Goal: Task Accomplishment & Management: Use online tool/utility

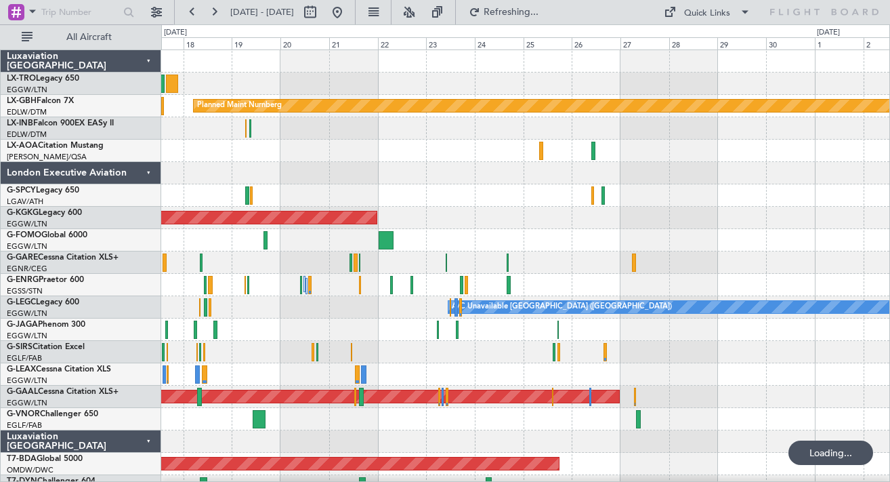
click at [476, 161] on div "No Crew Chester" at bounding box center [525, 151] width 728 height 22
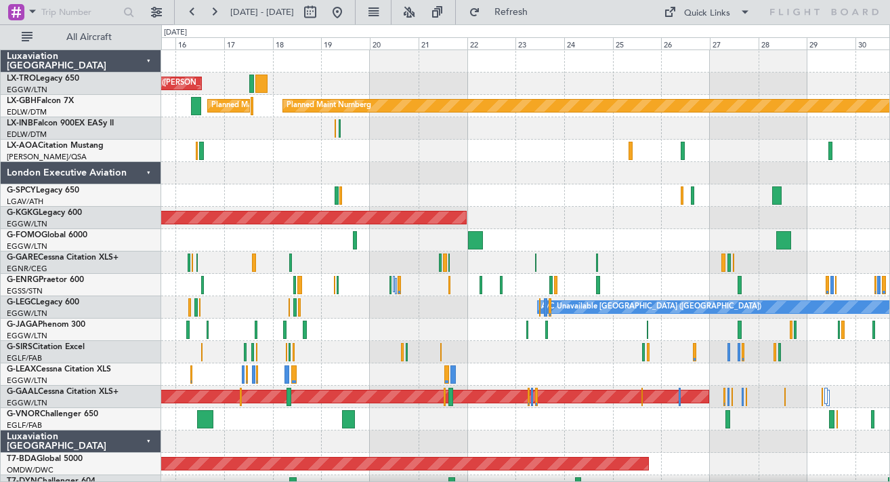
click at [463, 173] on div at bounding box center [525, 173] width 728 height 22
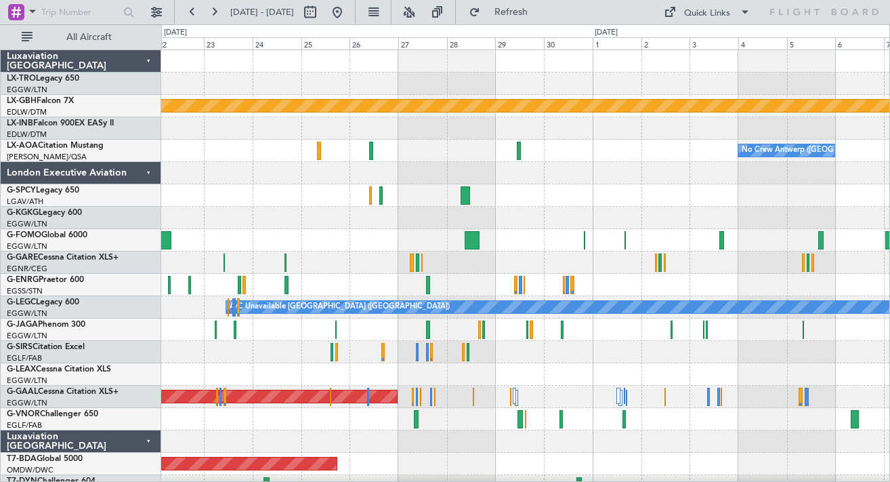
click at [449, 133] on div at bounding box center [525, 128] width 728 height 22
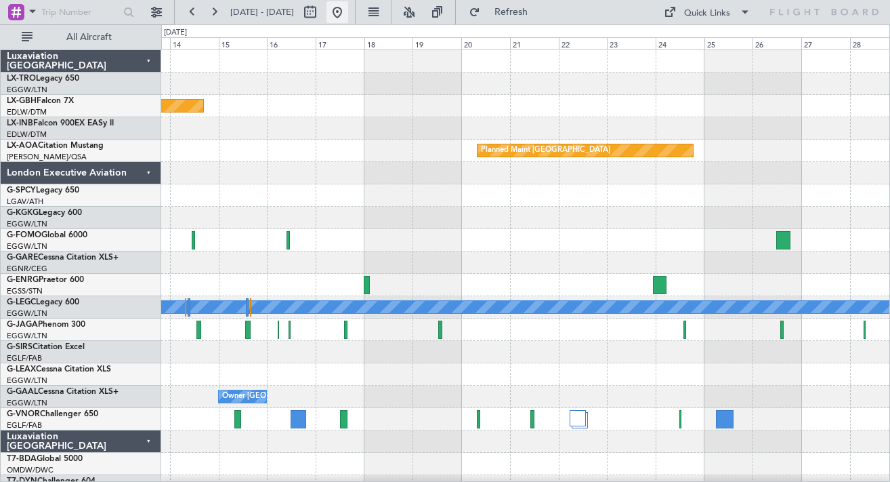
click at [348, 14] on button at bounding box center [338, 12] width 22 height 22
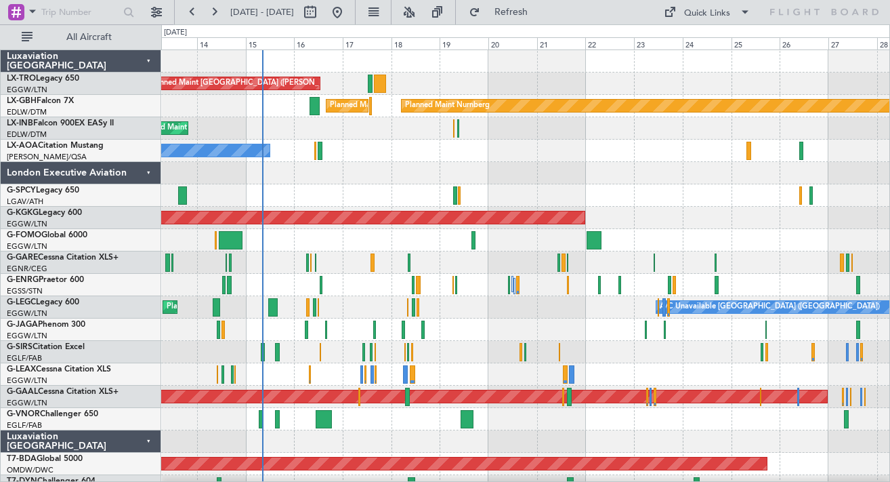
click at [505, 183] on div at bounding box center [525, 173] width 728 height 22
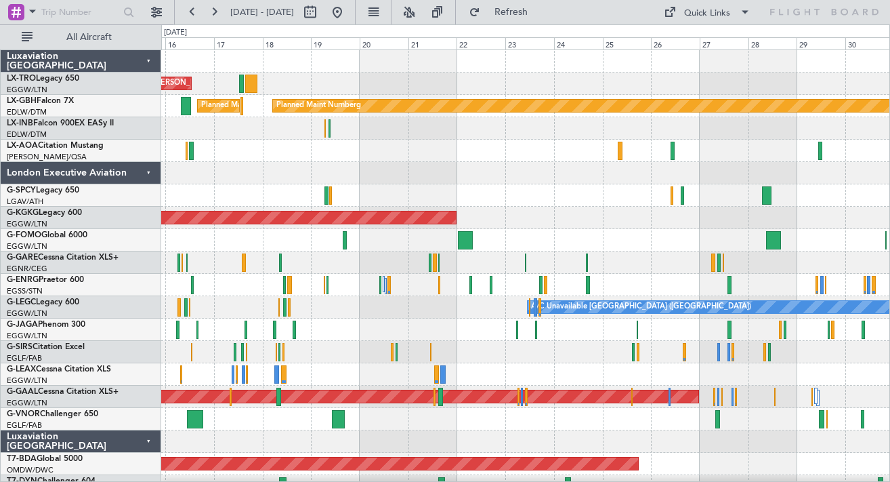
click at [587, 156] on div "No Crew Antwerp ([GEOGRAPHIC_DATA]) No Crew [PERSON_NAME]" at bounding box center [525, 151] width 728 height 22
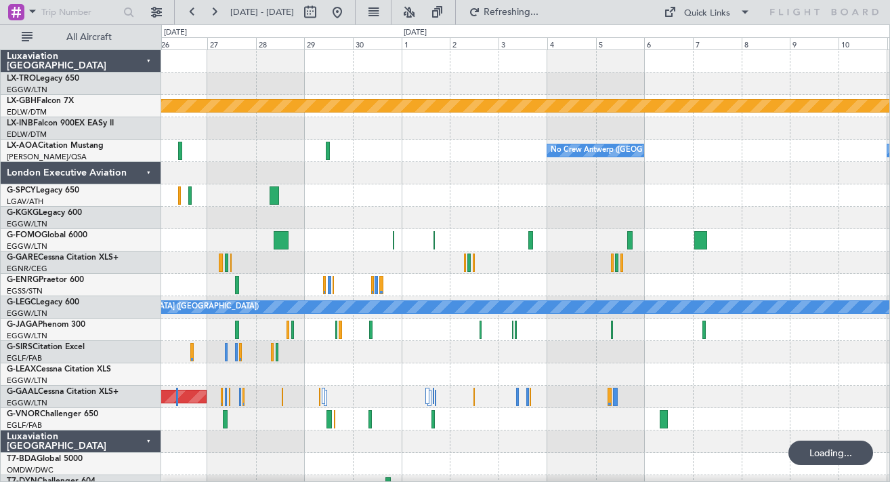
click at [394, 133] on div at bounding box center [525, 128] width 728 height 22
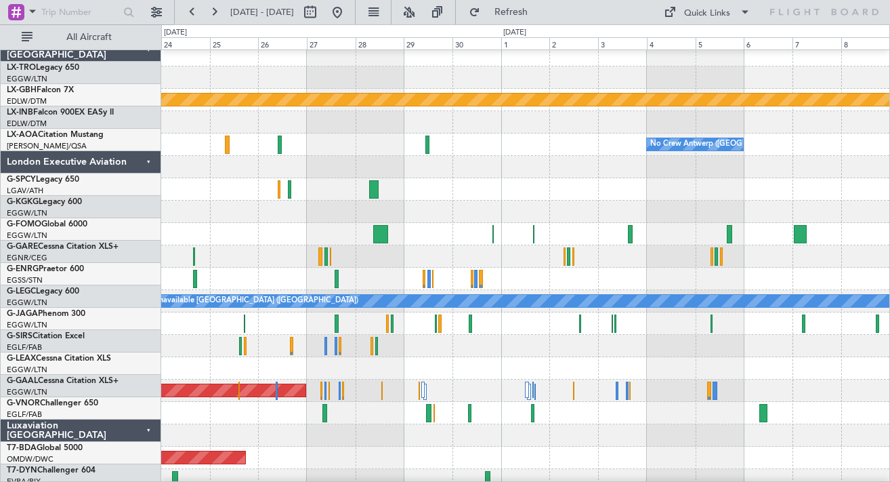
scroll to position [6, 0]
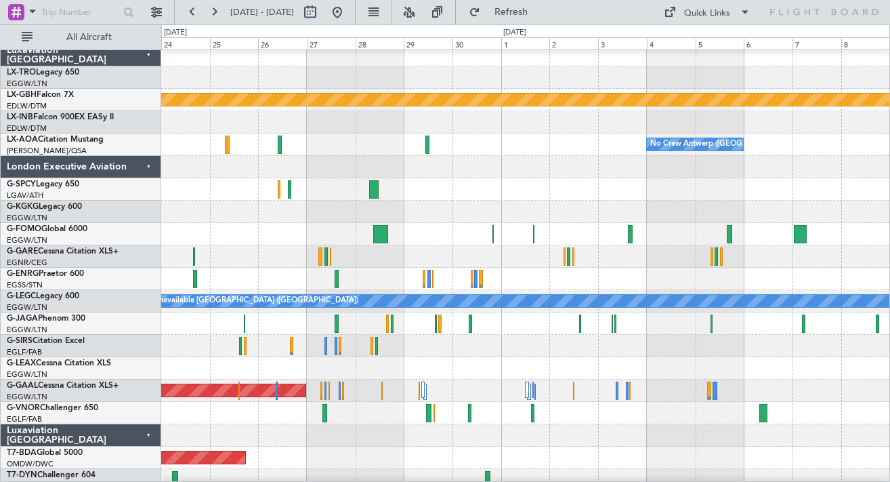
click at [836, 140] on div "No Crew Antwerp ([GEOGRAPHIC_DATA]) No Crew [GEOGRAPHIC_DATA] ([GEOGRAPHIC_DATA…" at bounding box center [525, 144] width 728 height 22
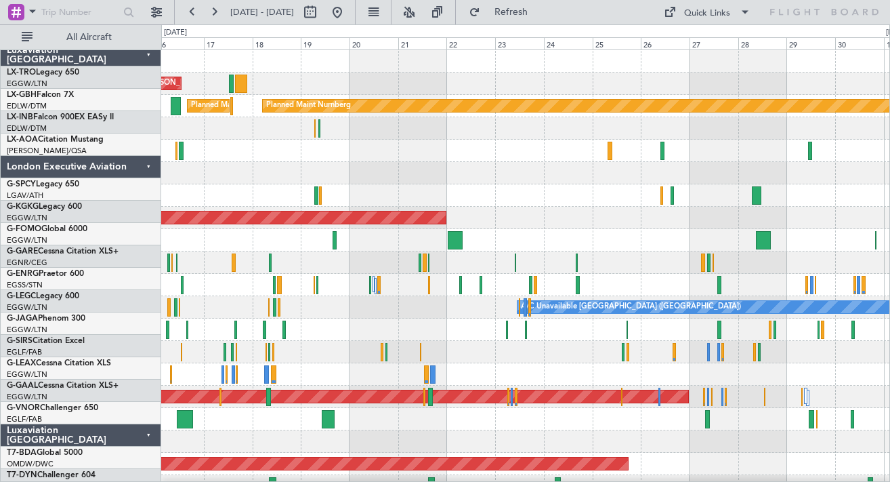
scroll to position [0, 0]
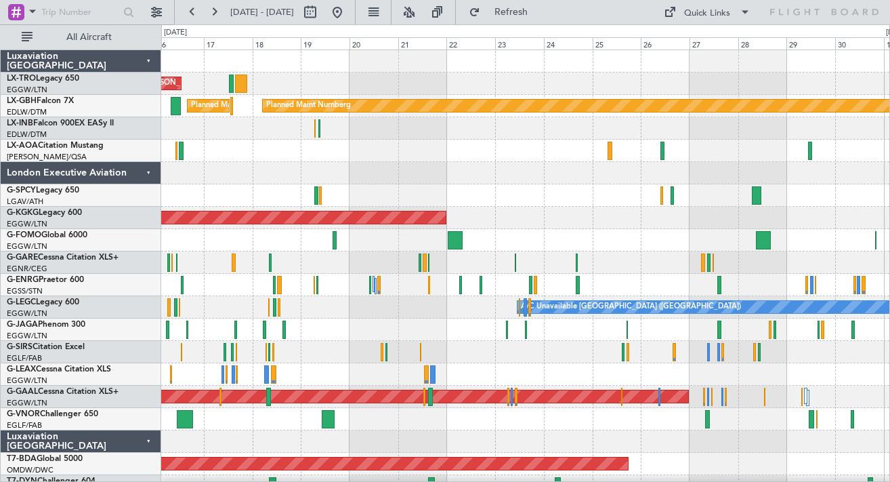
click at [890, 140] on html "[DATE] - [DATE] Refresh Quick Links All Aircraft Unplanned Maint [GEOGRAPHIC_DA…" at bounding box center [445, 241] width 890 height 482
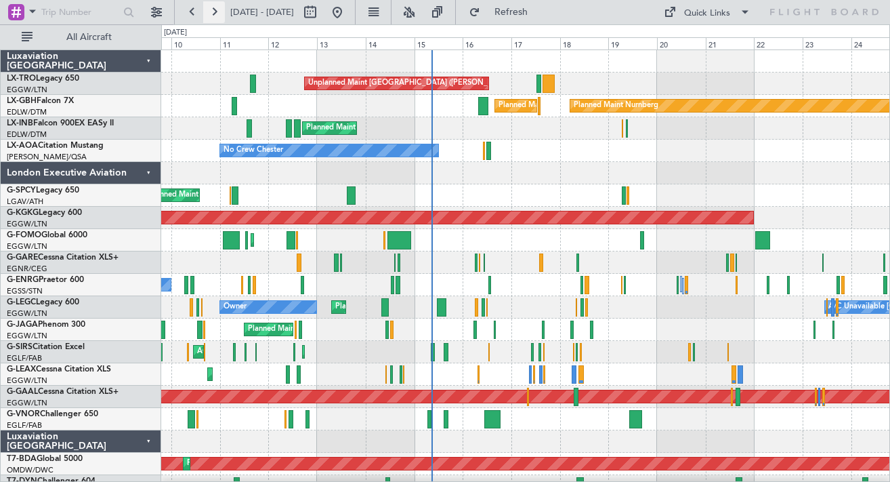
click at [211, 15] on button at bounding box center [214, 12] width 22 height 22
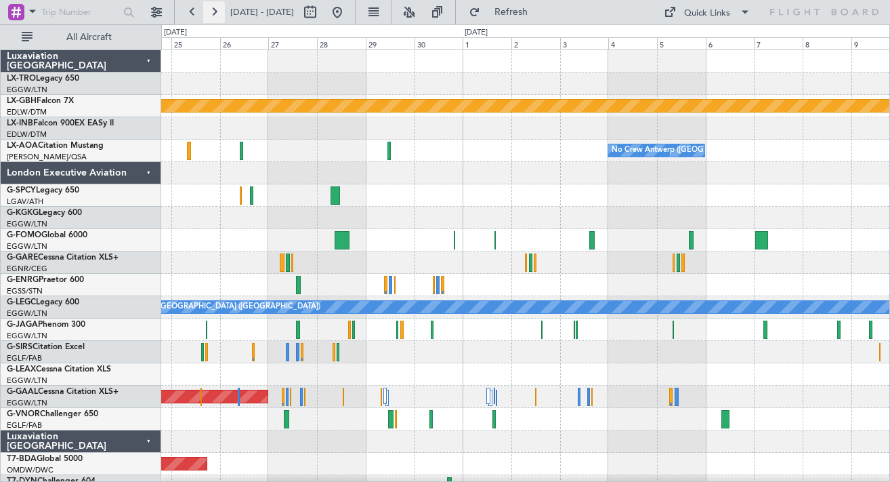
click at [211, 15] on button at bounding box center [214, 12] width 22 height 22
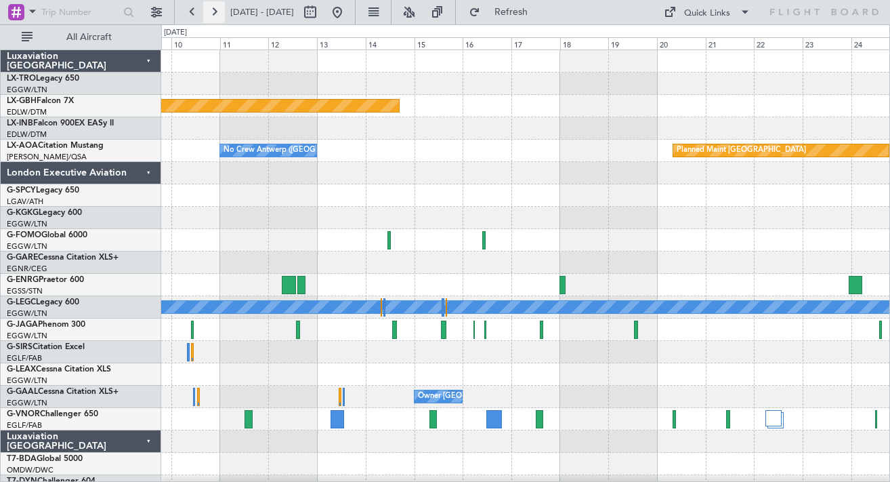
click at [211, 15] on button at bounding box center [214, 12] width 22 height 22
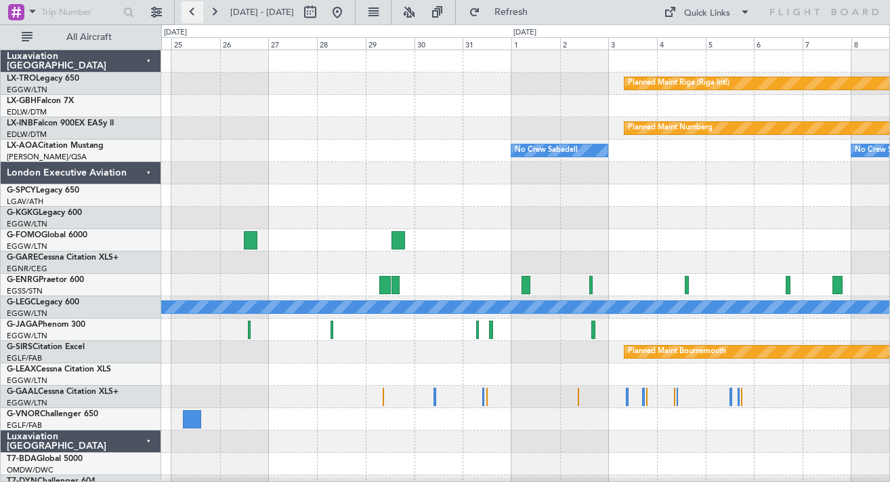
click at [191, 11] on button at bounding box center [193, 12] width 22 height 22
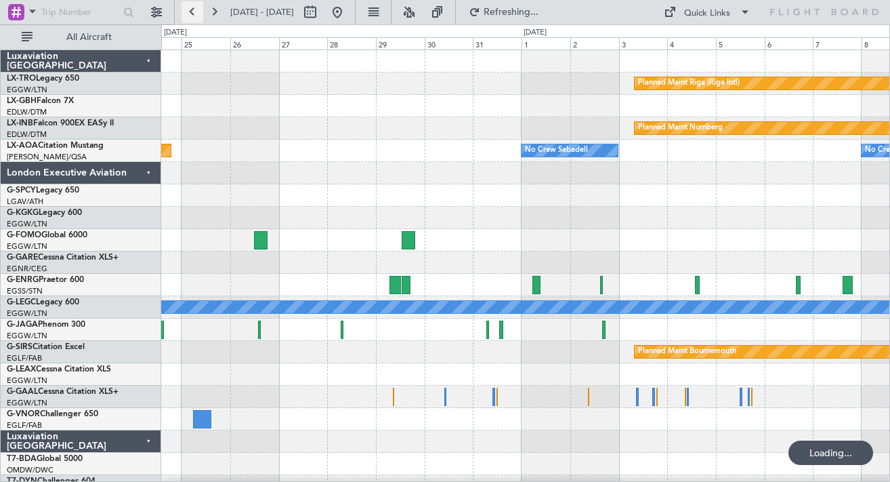
click at [191, 11] on button at bounding box center [193, 12] width 22 height 22
